Goal: Information Seeking & Learning: Check status

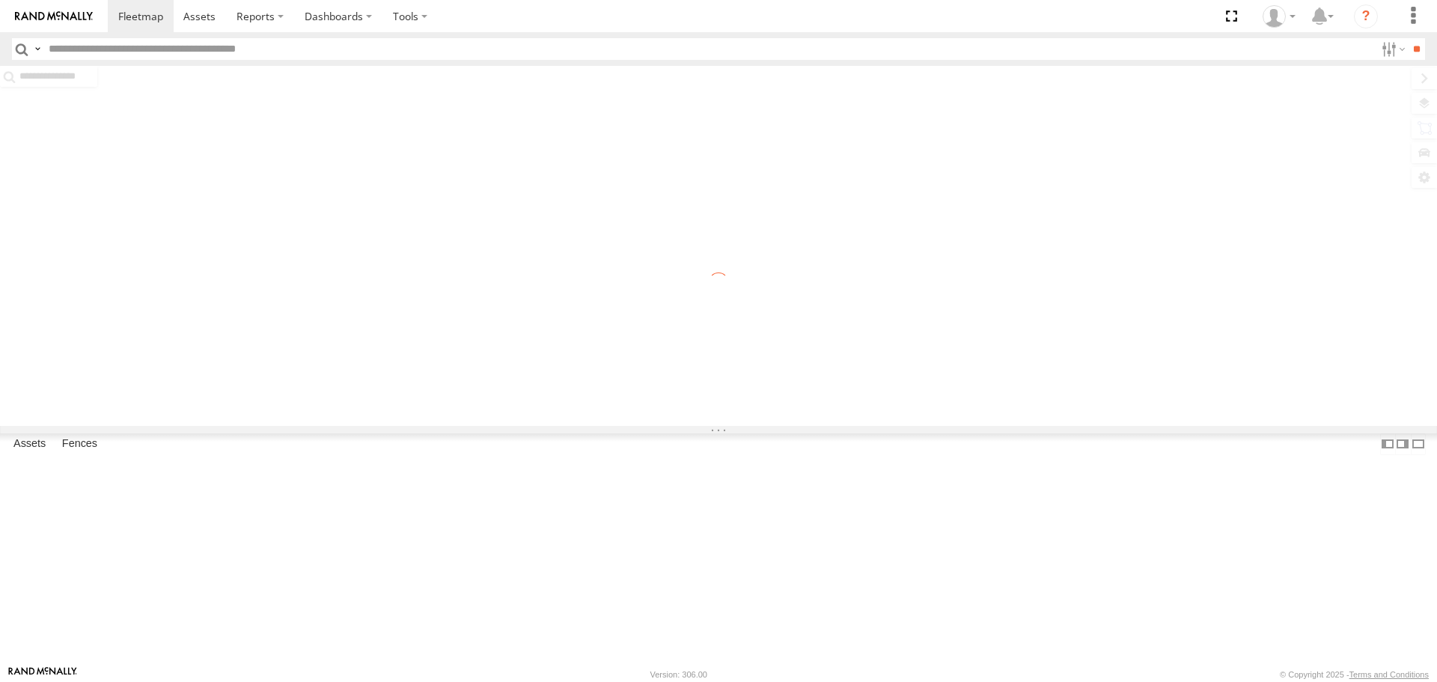
click at [530, 43] on input "text" at bounding box center [709, 49] width 1332 height 22
paste input "******"
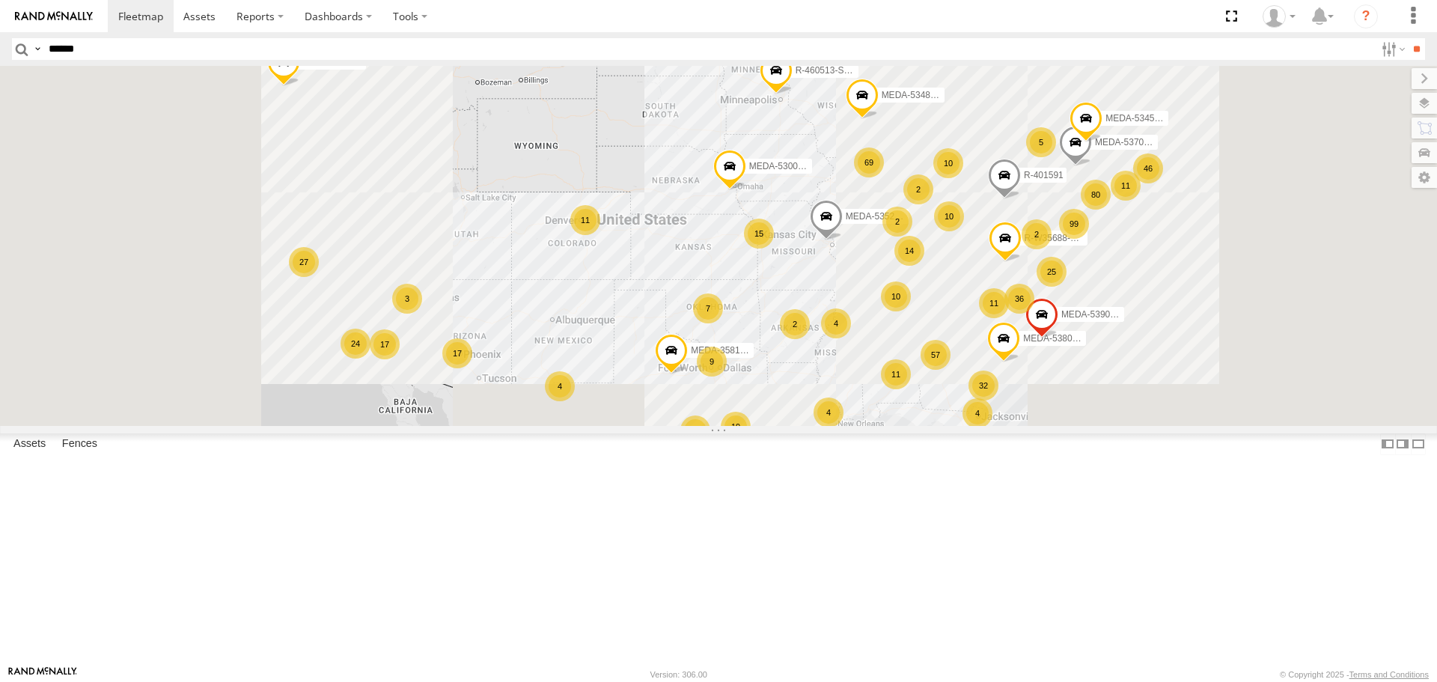
type input "******"
click at [1407, 38] on input "**" at bounding box center [1415, 49] width 17 height 22
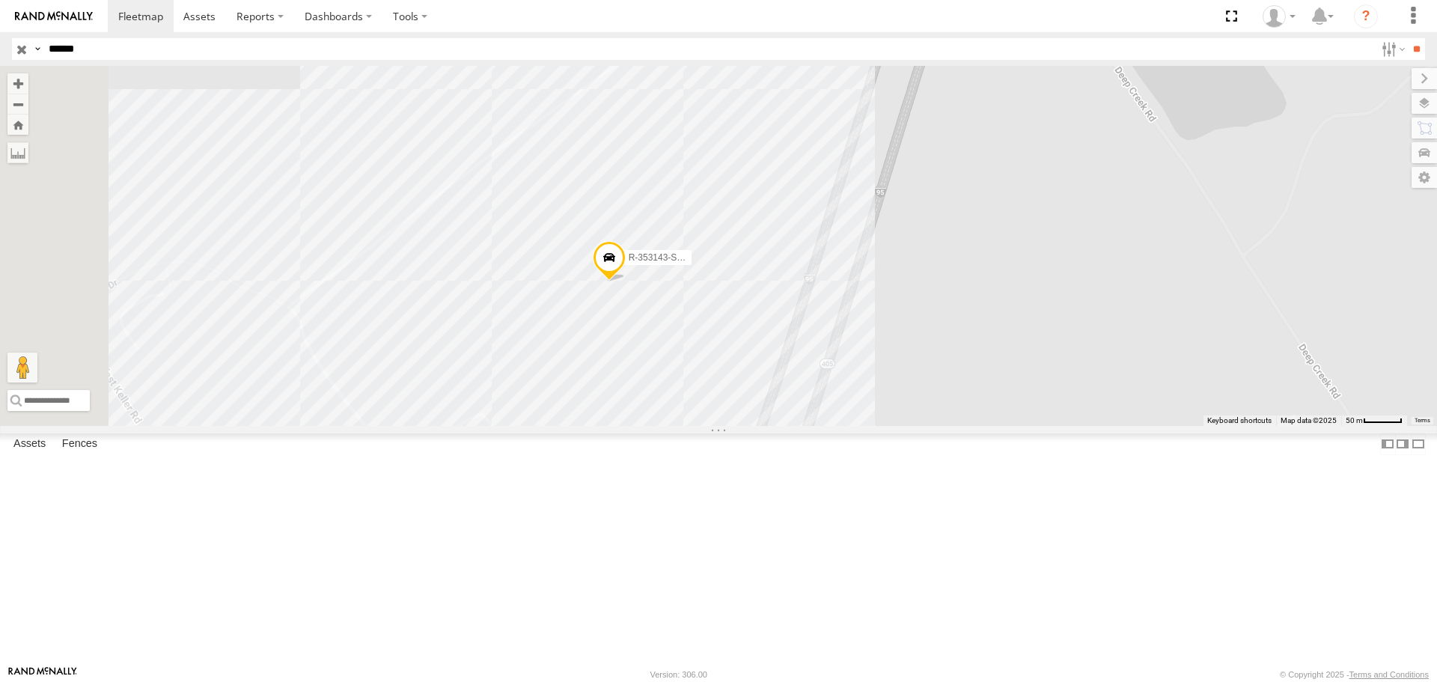
drag, startPoint x: 775, startPoint y: 340, endPoint x: 976, endPoint y: 296, distance: 205.2
click at [976, 296] on div "R-353143-Swing" at bounding box center [718, 245] width 1437 height 359
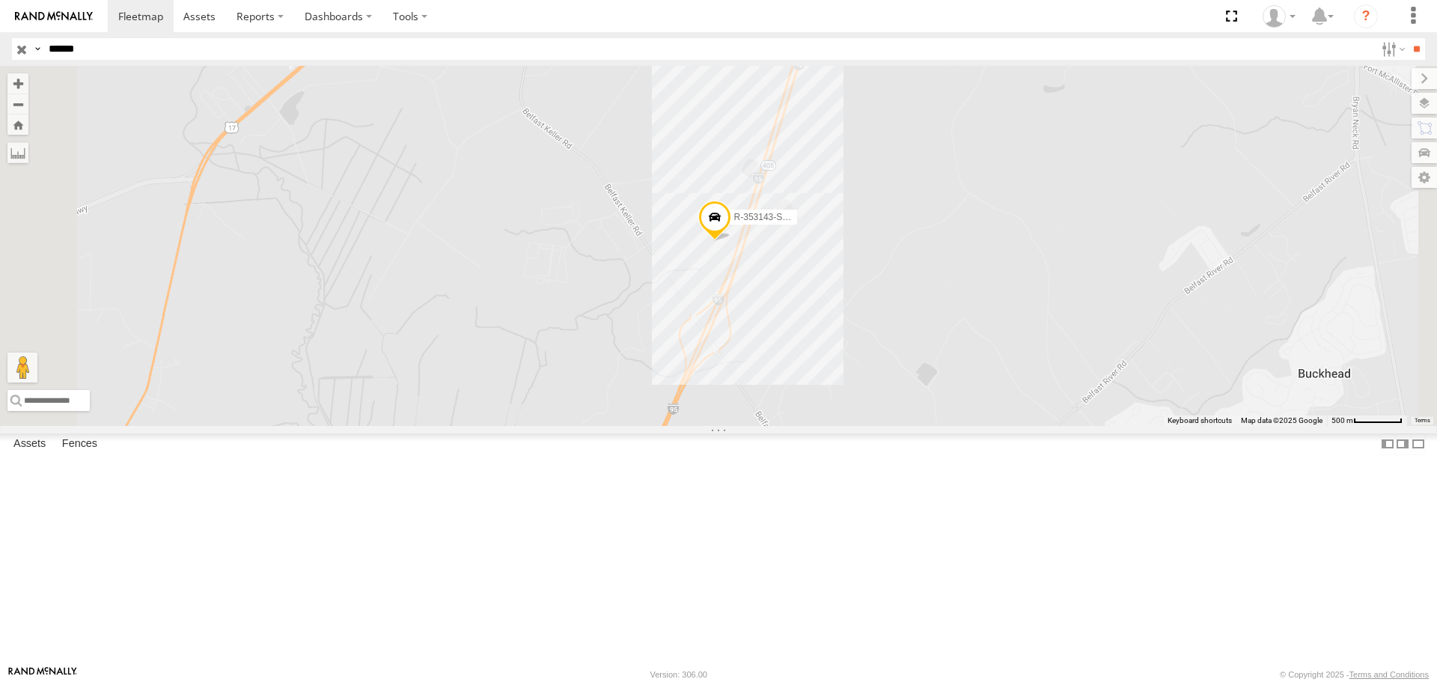
click at [0, 0] on div "R-353143-Swing" at bounding box center [0, 0] width 0 height 0
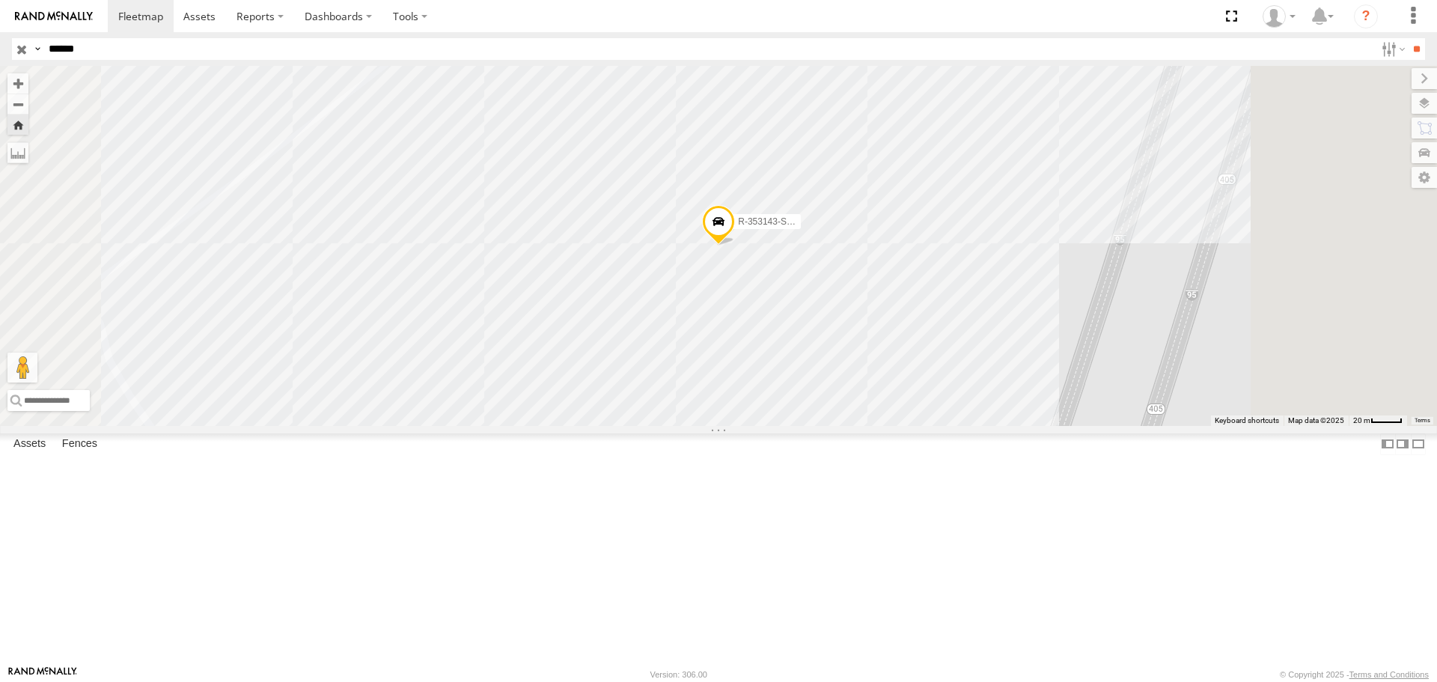
click at [804, 227] on span "R-353143-Swing" at bounding box center [771, 221] width 67 height 10
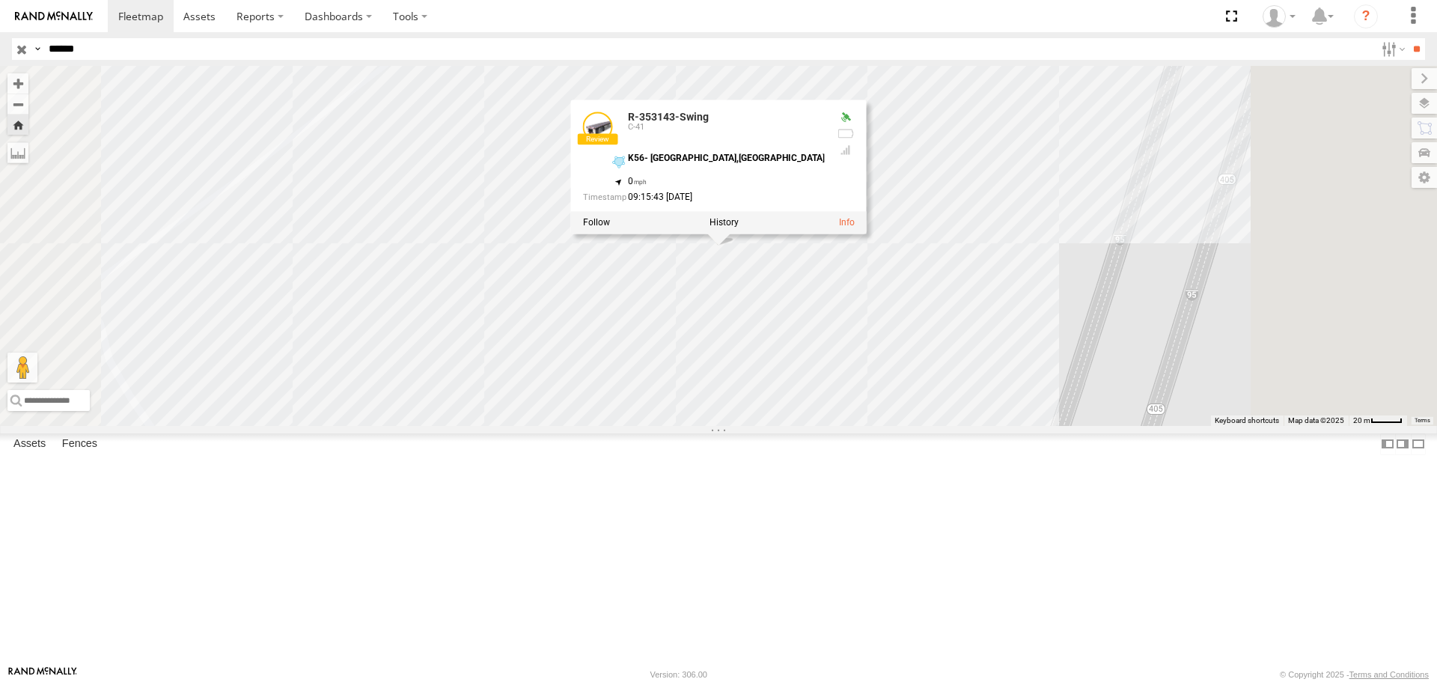
click at [1081, 321] on div "R-353143-Swing R-353143-Swing C-41 K56- [GEOGRAPHIC_DATA] 31.87288 , -81.3356 0…" at bounding box center [718, 245] width 1437 height 359
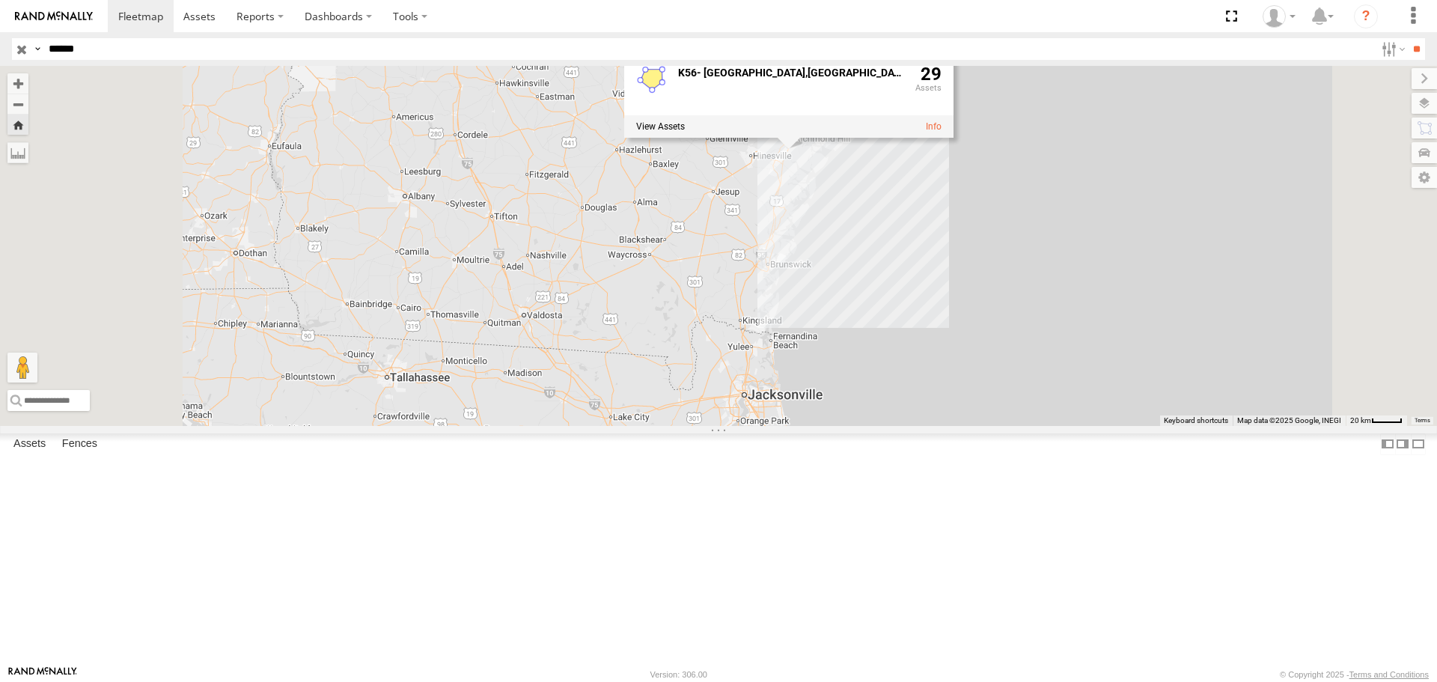
drag, startPoint x: 876, startPoint y: 510, endPoint x: 943, endPoint y: 280, distance: 239.4
click at [943, 280] on div "R-353143-Swing K56- [GEOGRAPHIC_DATA],[GEOGRAPHIC_DATA] 29" at bounding box center [718, 245] width 1437 height 359
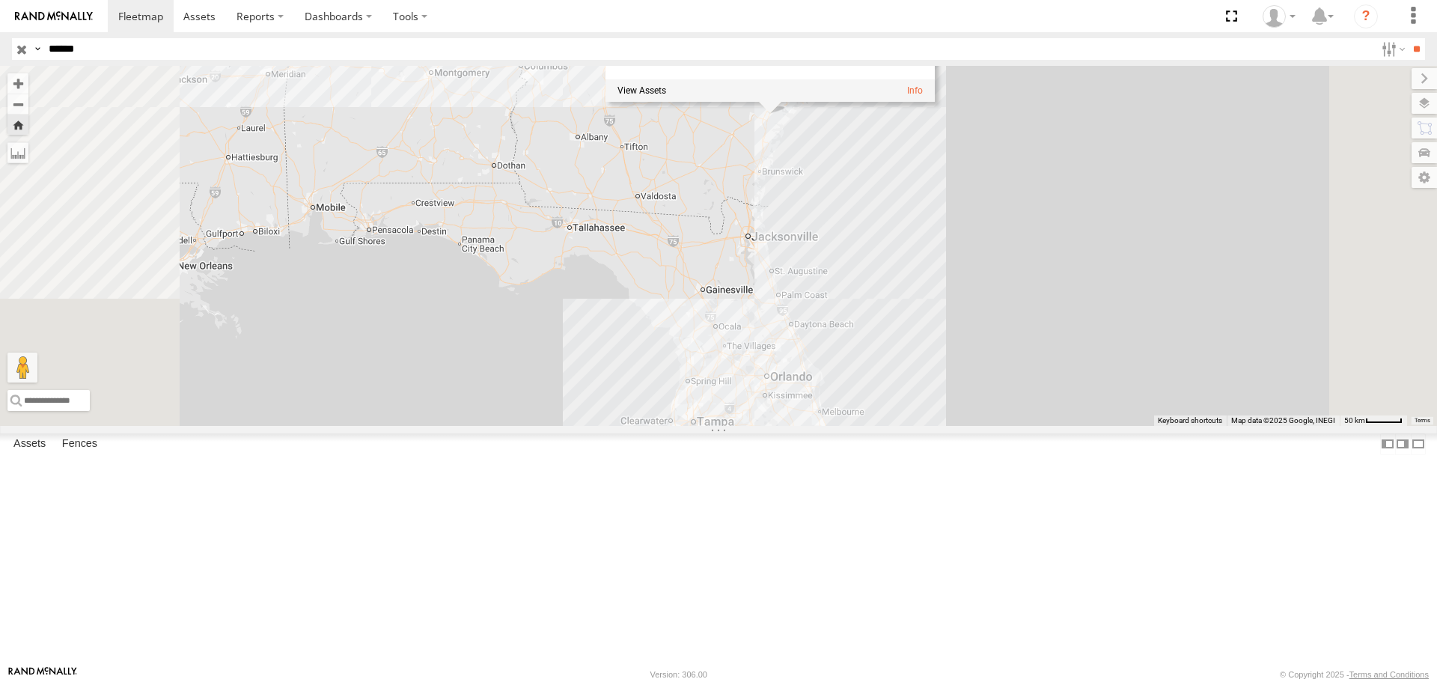
drag, startPoint x: 869, startPoint y: 221, endPoint x: 813, endPoint y: 299, distance: 95.9
click at [813, 299] on div "R-353143-Swing K56- [GEOGRAPHIC_DATA],[GEOGRAPHIC_DATA] 29" at bounding box center [718, 245] width 1437 height 359
drag, startPoint x: 877, startPoint y: 296, endPoint x: 774, endPoint y: 328, distance: 108.1
click at [774, 328] on div "R-353143-Swing K56- [GEOGRAPHIC_DATA],[GEOGRAPHIC_DATA] 29" at bounding box center [718, 245] width 1437 height 359
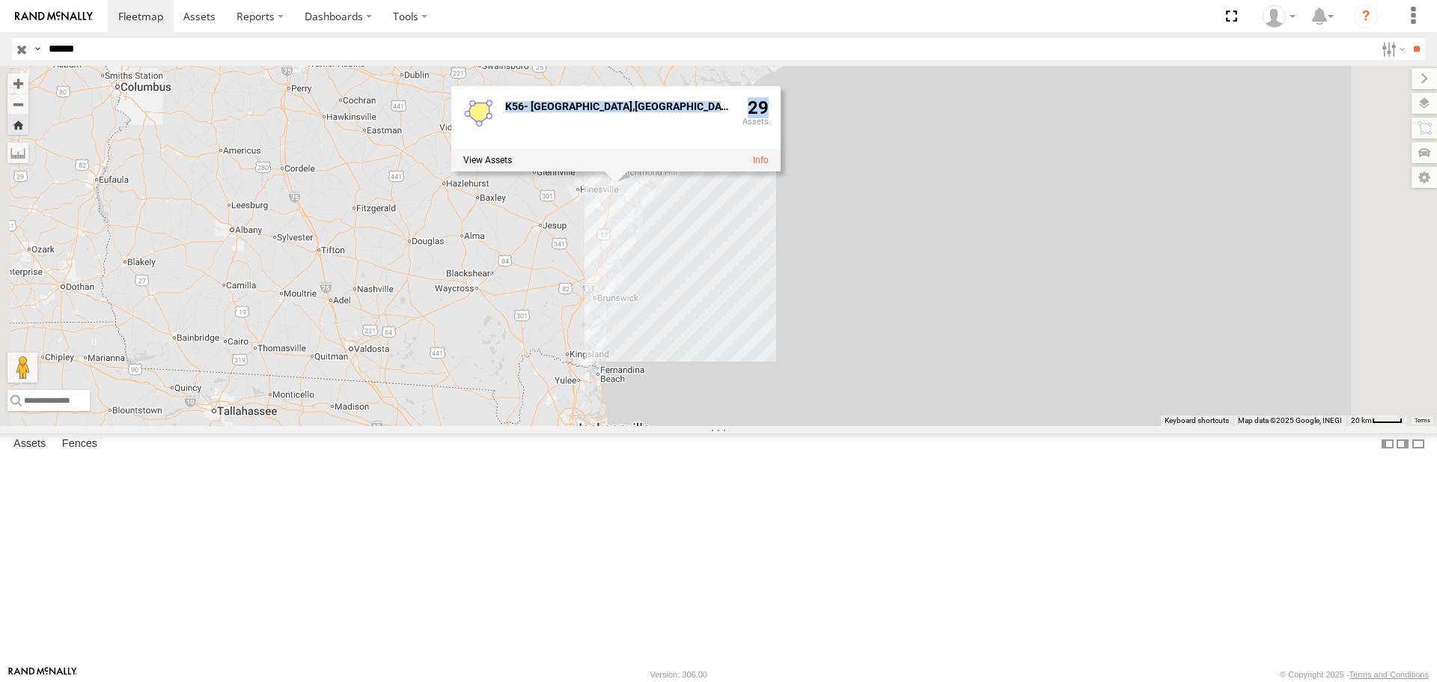
drag, startPoint x: 724, startPoint y: 290, endPoint x: 750, endPoint y: 380, distance: 93.3
click at [748, 382] on div "R-353143-Swing K56- [GEOGRAPHIC_DATA],[GEOGRAPHIC_DATA] 29" at bounding box center [718, 245] width 1437 height 359
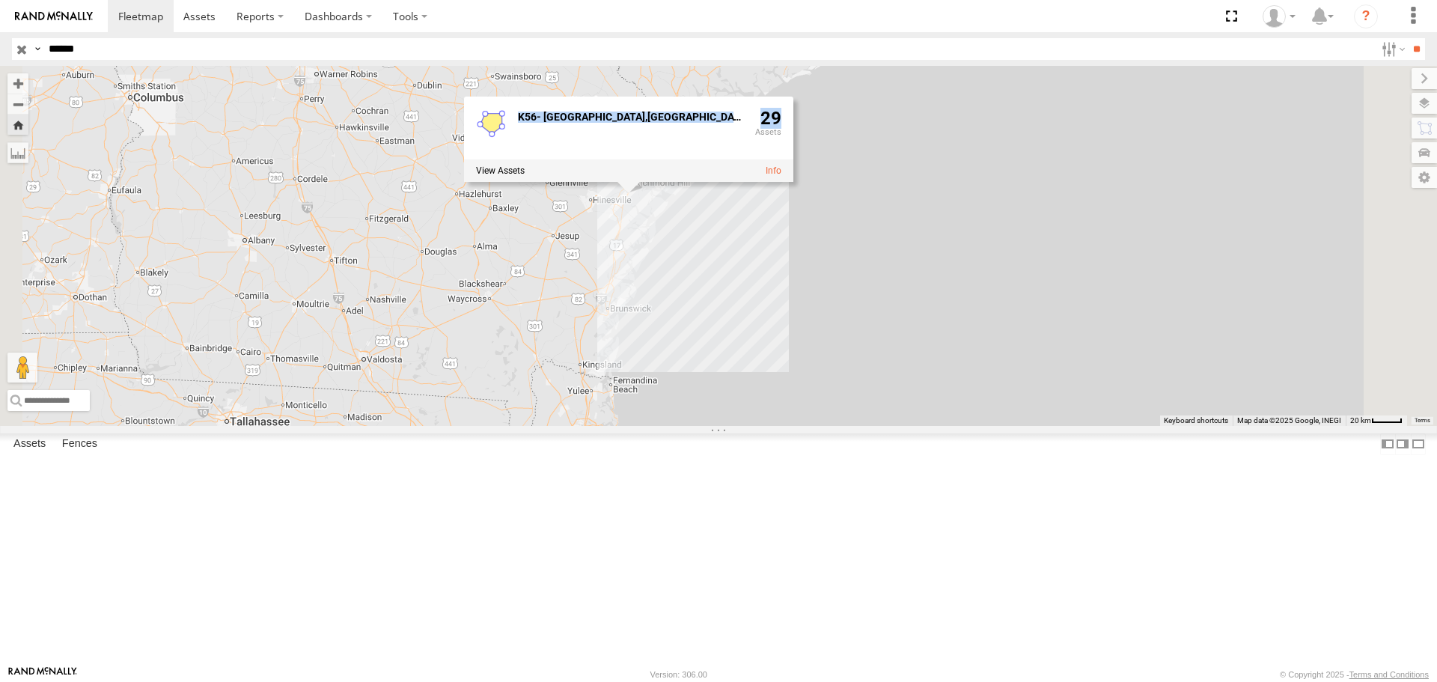
drag, startPoint x: 750, startPoint y: 377, endPoint x: 812, endPoint y: 406, distance: 68.6
click at [812, 406] on div "R-353143-Swing K56- [GEOGRAPHIC_DATA],[GEOGRAPHIC_DATA] 29" at bounding box center [718, 245] width 1437 height 359
